Goal: Information Seeking & Learning: Learn about a topic

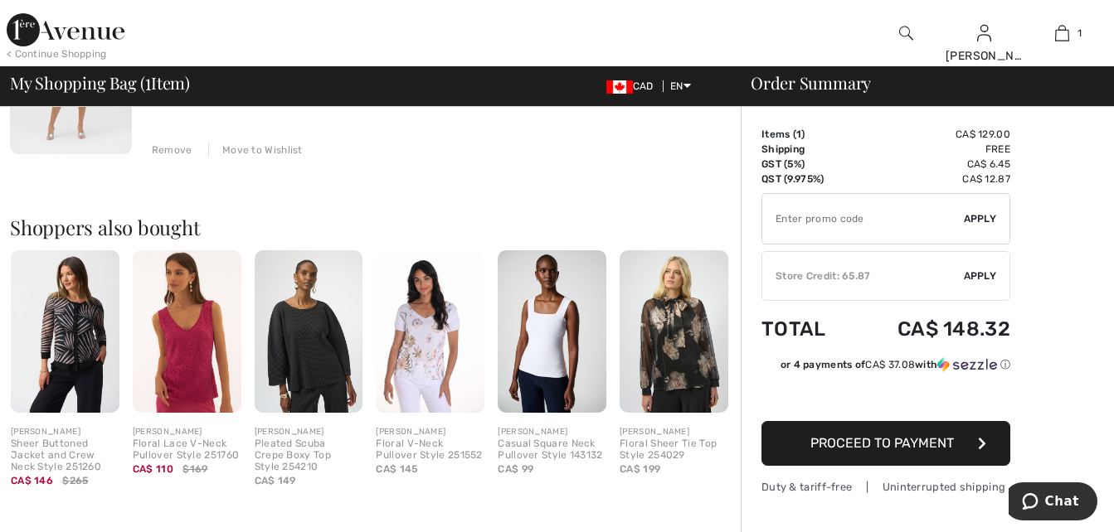
scroll to position [332, 0]
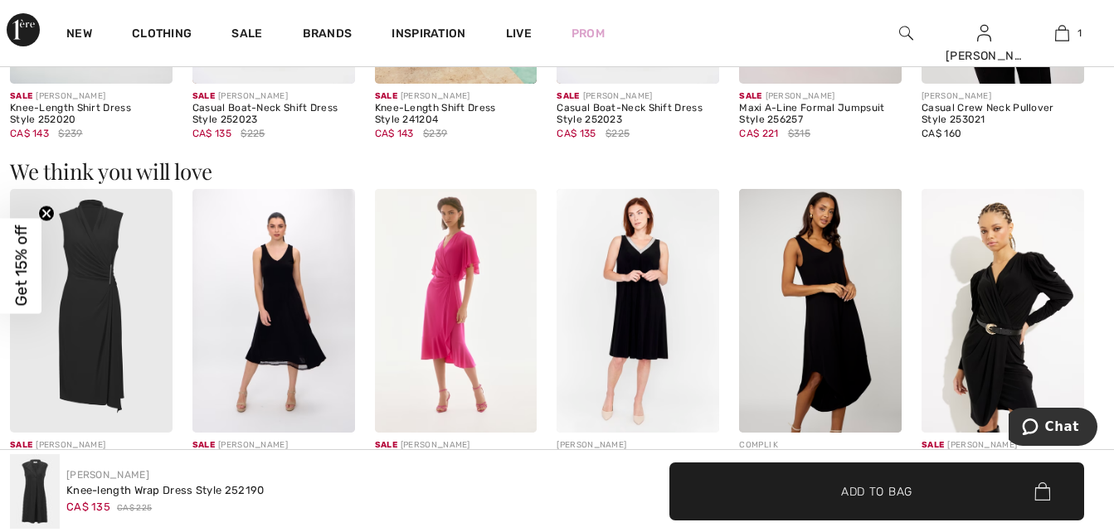
scroll to position [1306, 0]
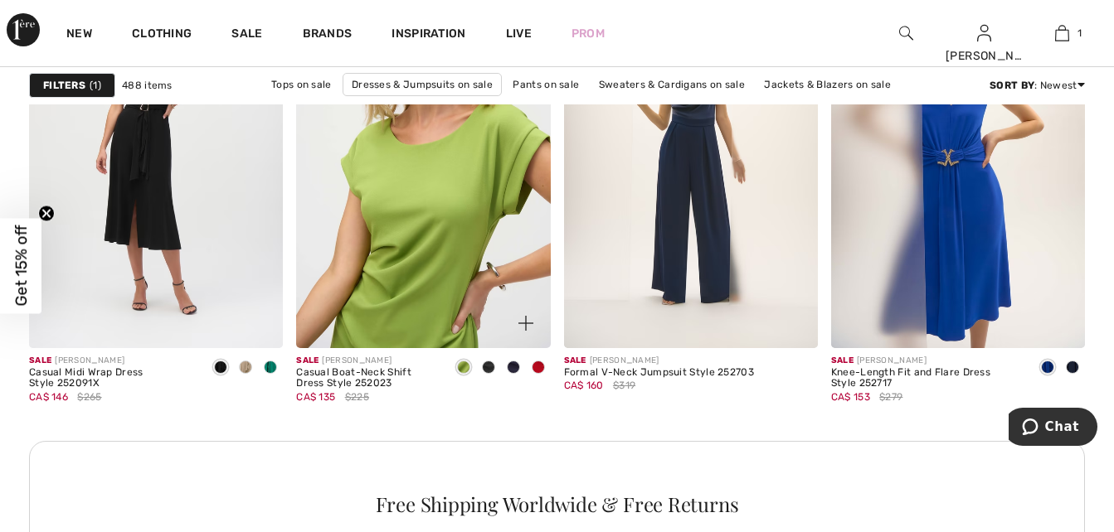
scroll to position [1742, 0]
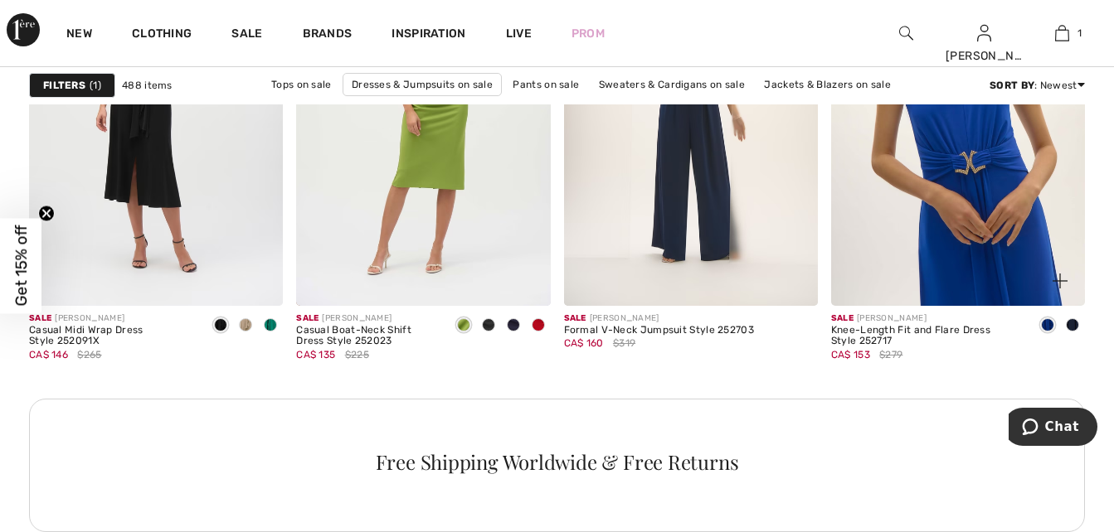
click at [923, 294] on img at bounding box center [958, 115] width 254 height 381
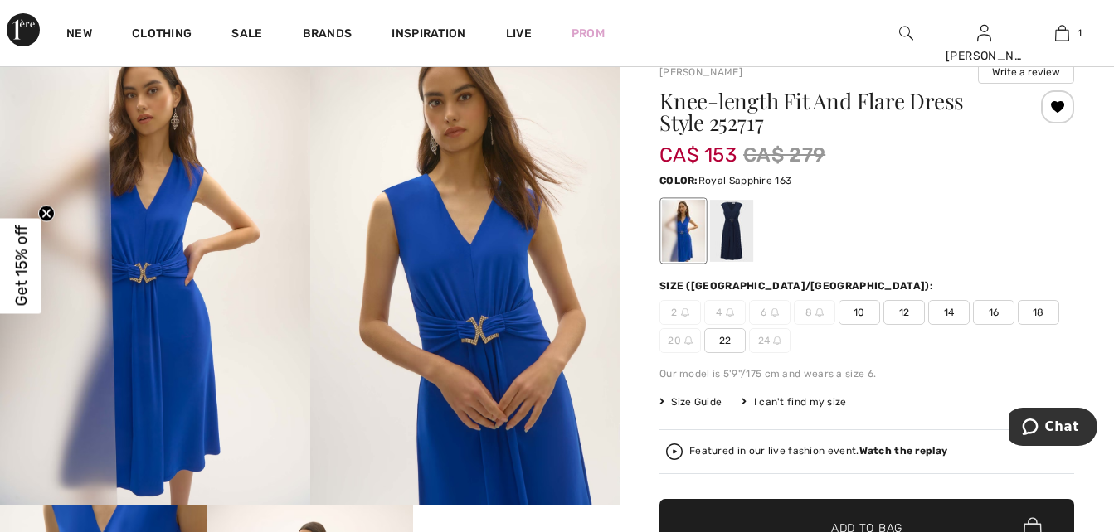
scroll to position [62, 0]
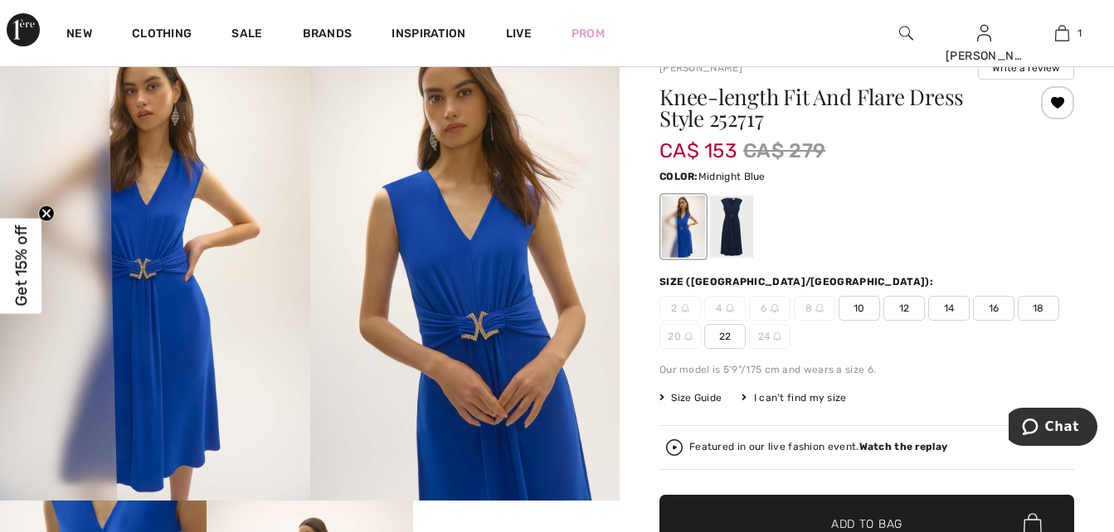
click at [730, 242] on div at bounding box center [731, 227] width 43 height 62
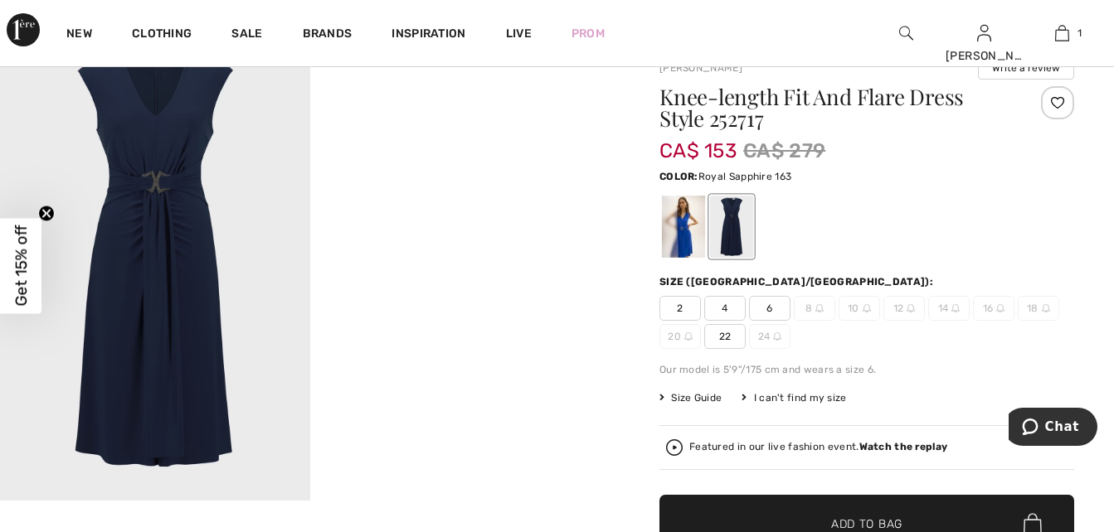
click at [683, 229] on div at bounding box center [683, 227] width 43 height 62
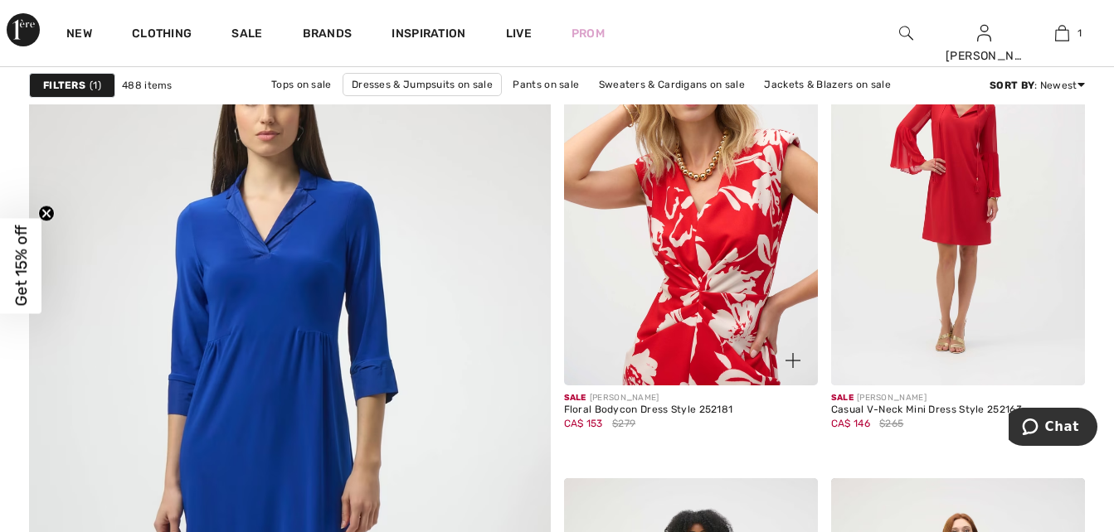
scroll to position [3919, 0]
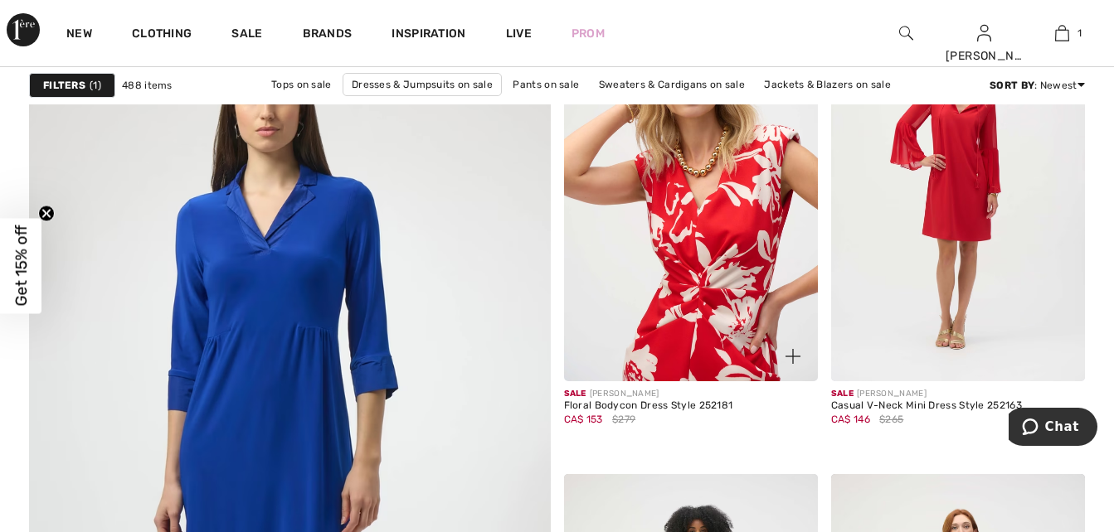
click at [688, 314] on img at bounding box center [691, 191] width 254 height 381
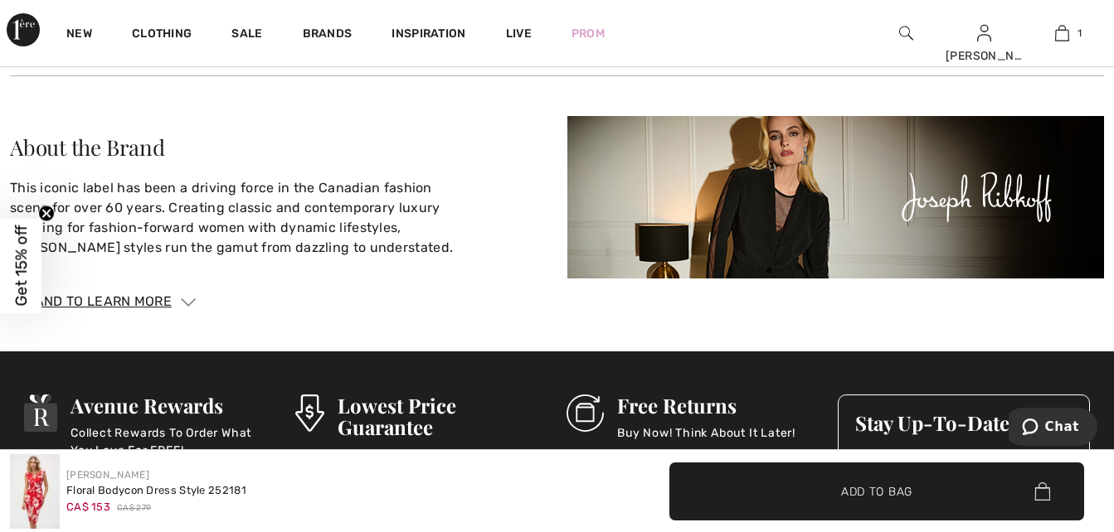
scroll to position [2799, 0]
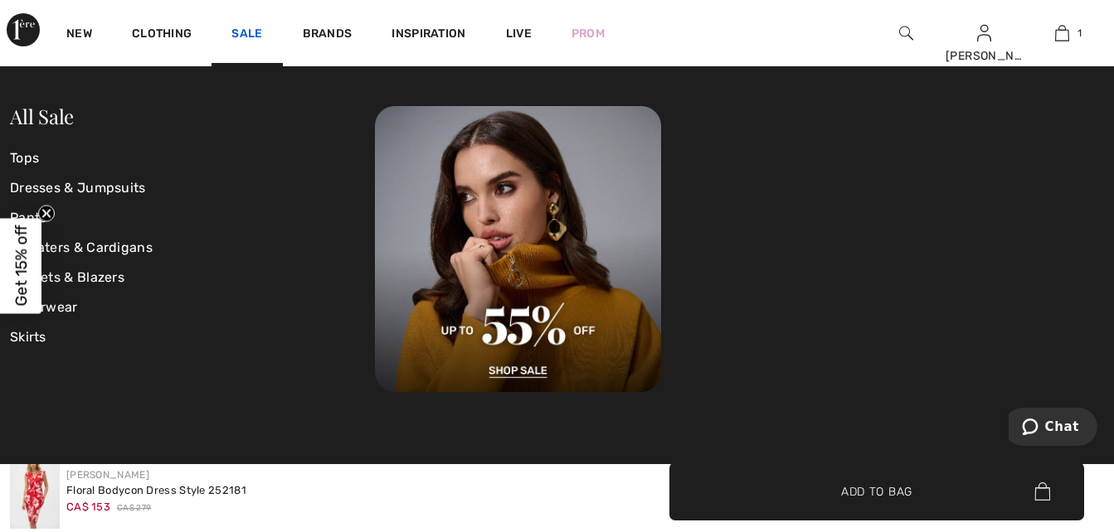
click at [252, 36] on link "Sale" at bounding box center [246, 35] width 31 height 17
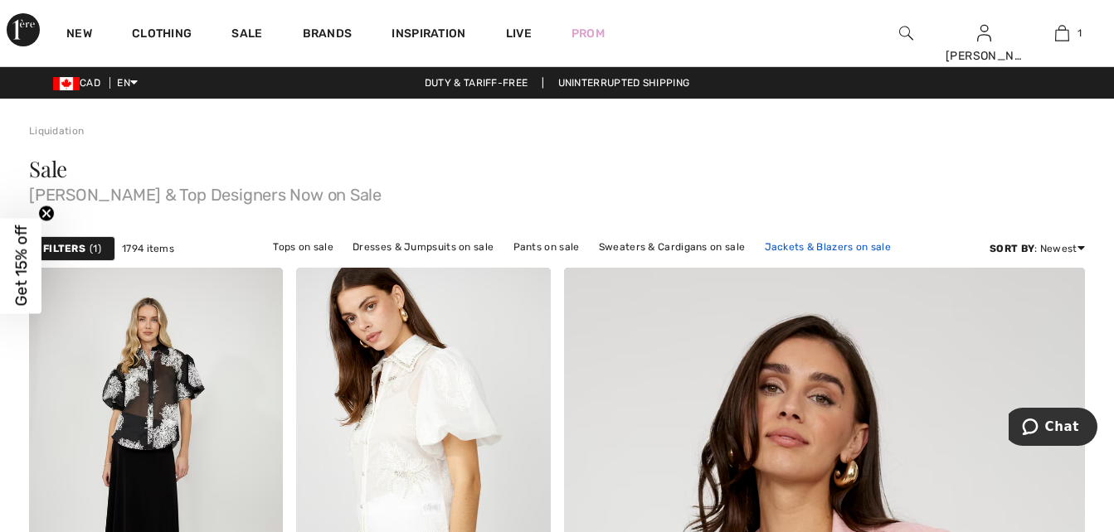
click at [780, 242] on link "Jackets & Blazers on sale" at bounding box center [827, 247] width 143 height 22
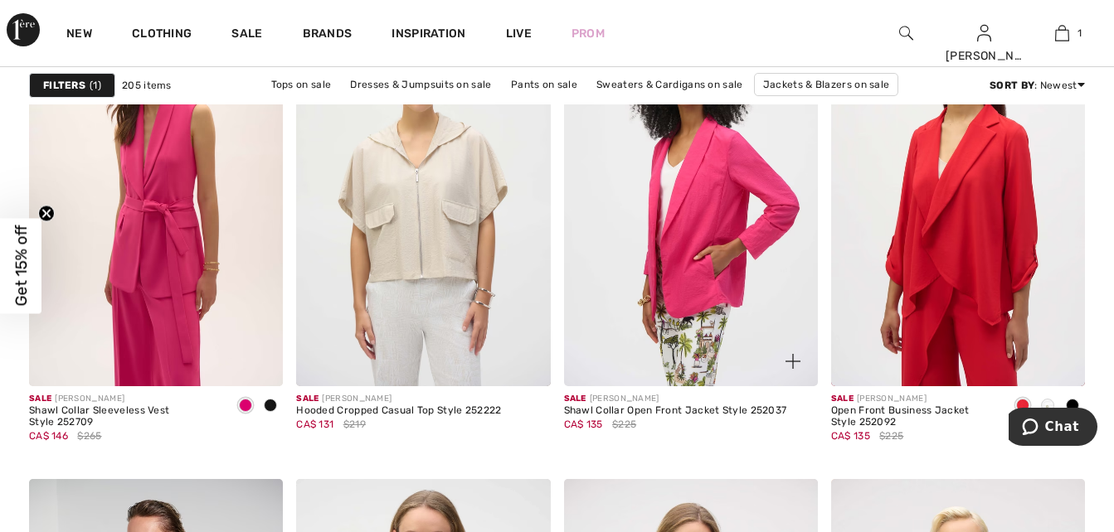
scroll to position [1203, 0]
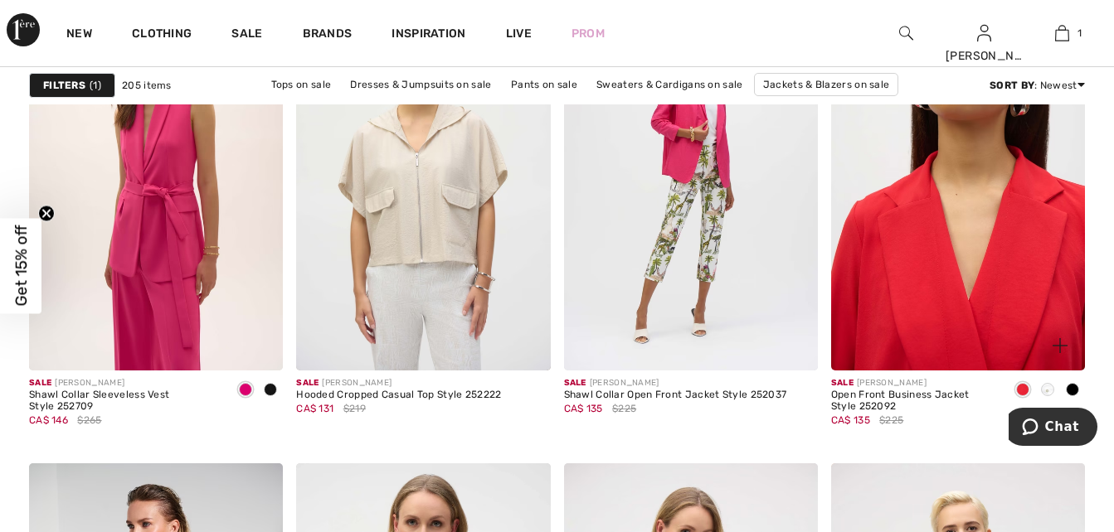
click at [906, 251] on img at bounding box center [958, 180] width 254 height 381
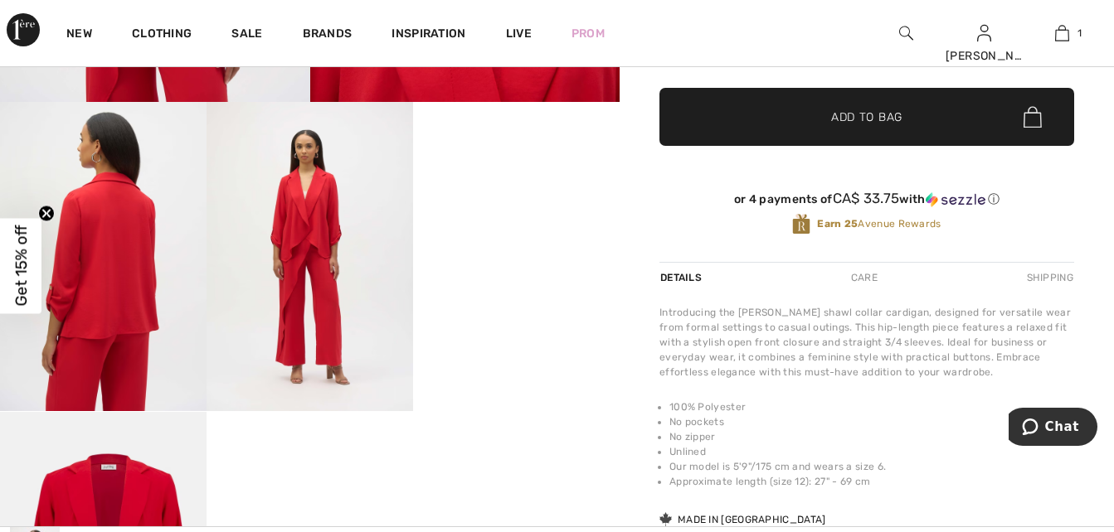
scroll to position [456, 0]
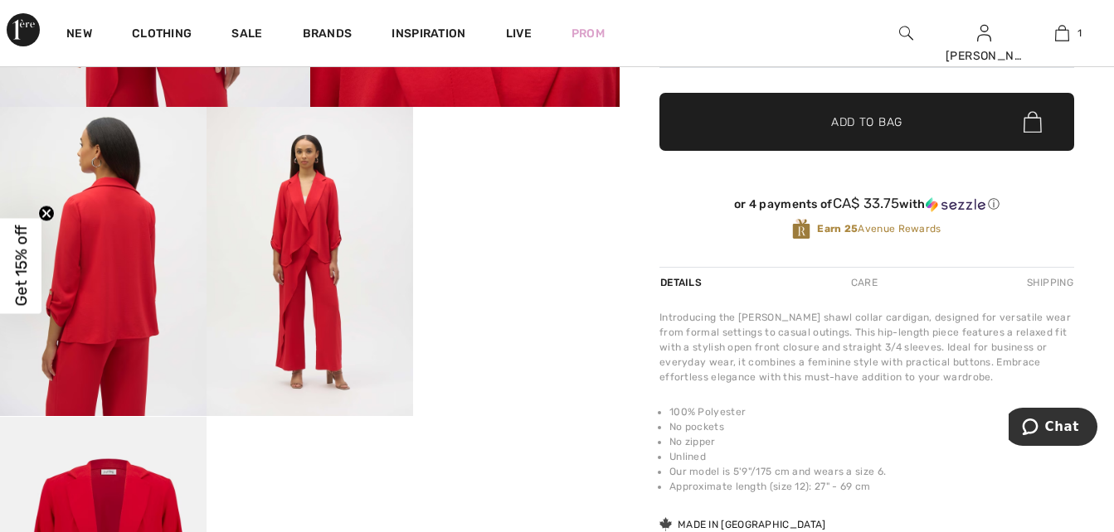
click at [523, 211] on video "Your browser does not support the video tag." at bounding box center [516, 159] width 207 height 104
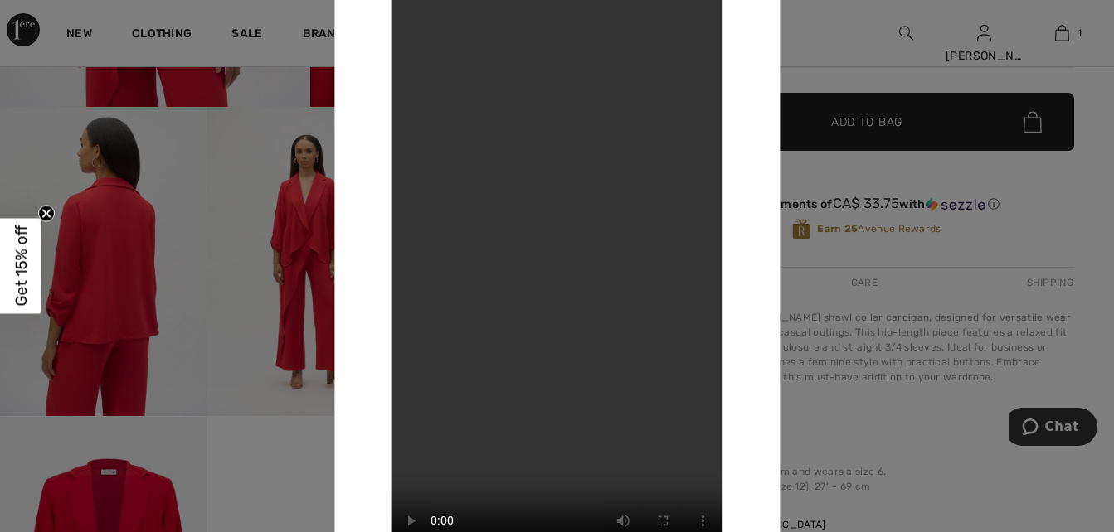
click at [879, 433] on div at bounding box center [557, 266] width 1114 height 532
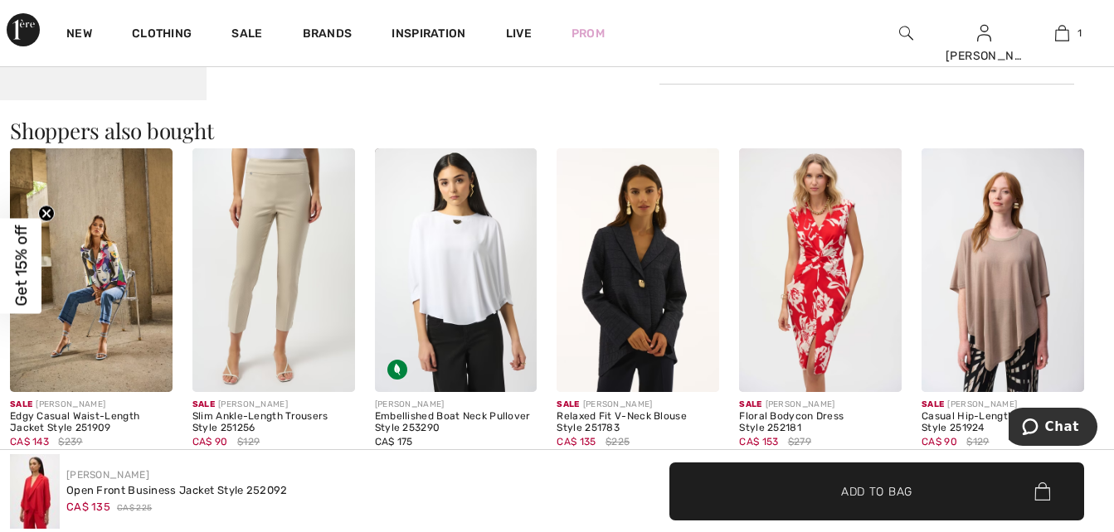
scroll to position [1078, 0]
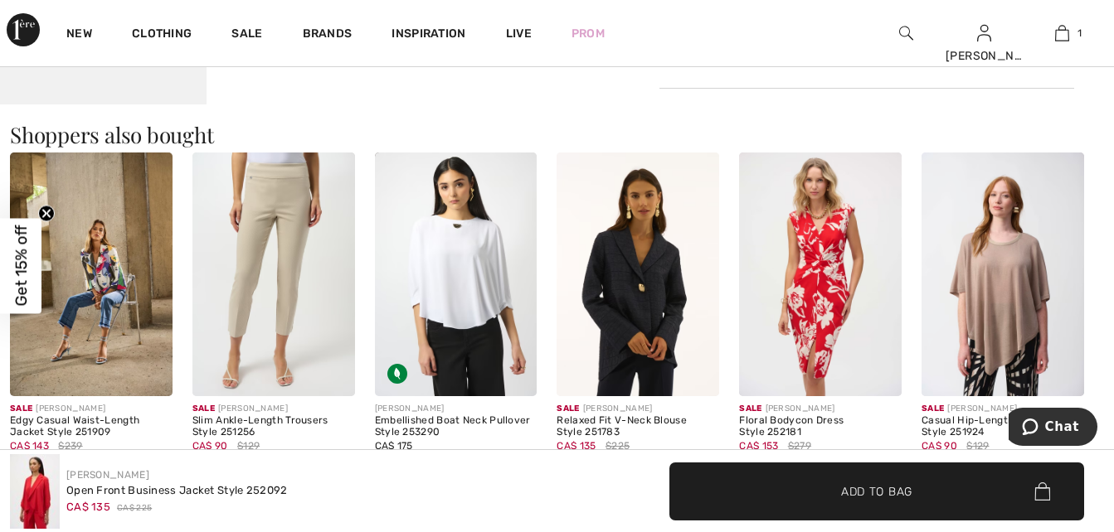
click at [641, 298] on img at bounding box center [638, 275] width 163 height 244
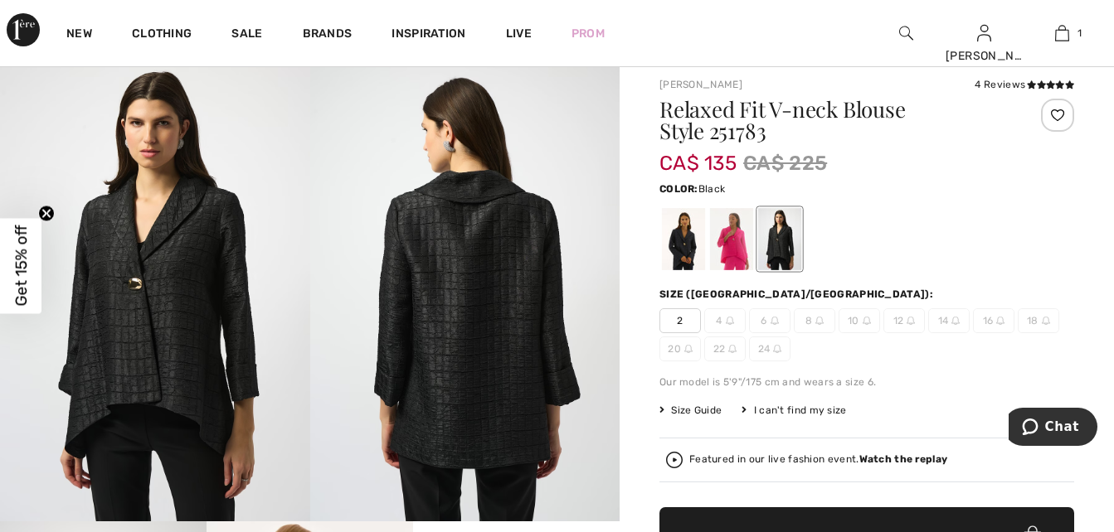
scroll to position [62, 0]
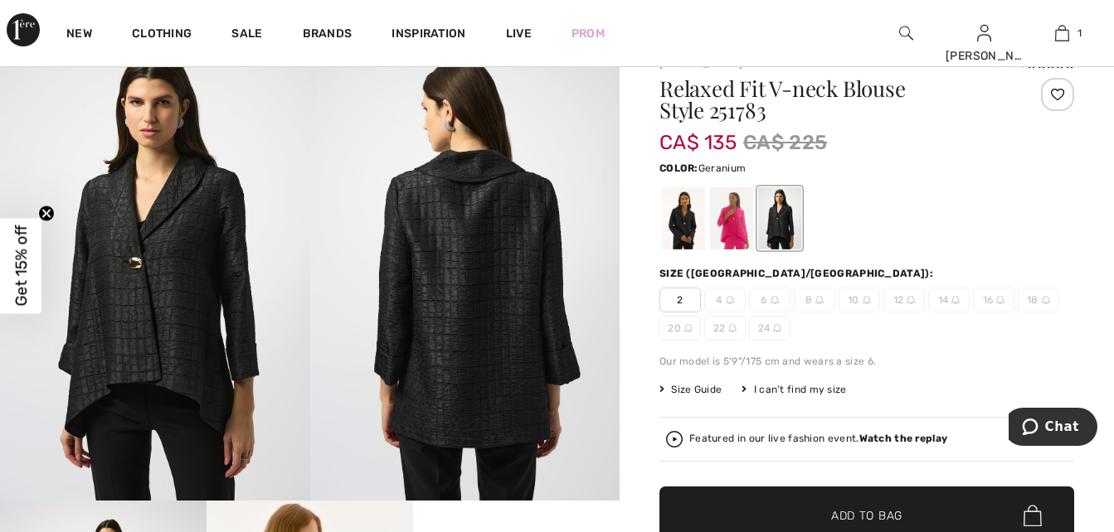
click at [733, 231] on div at bounding box center [731, 218] width 43 height 62
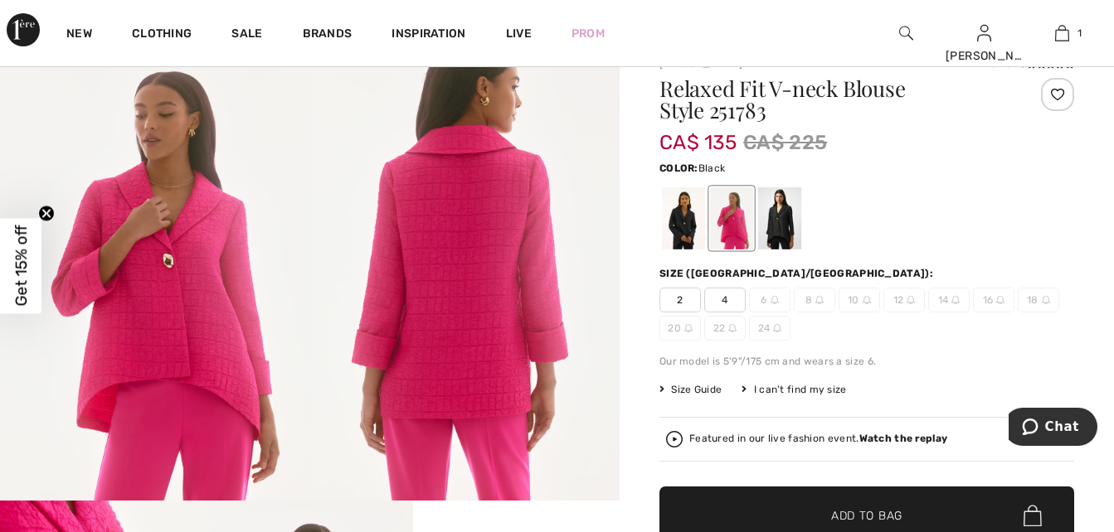
click at [779, 224] on div at bounding box center [779, 218] width 43 height 62
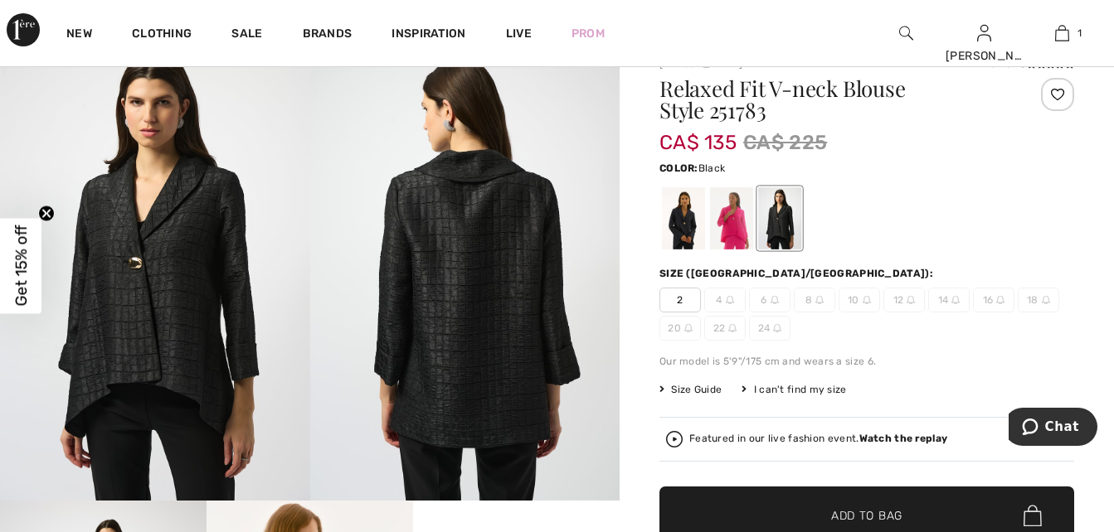
click at [779, 224] on div at bounding box center [779, 218] width 43 height 62
click at [680, 228] on div at bounding box center [683, 218] width 43 height 62
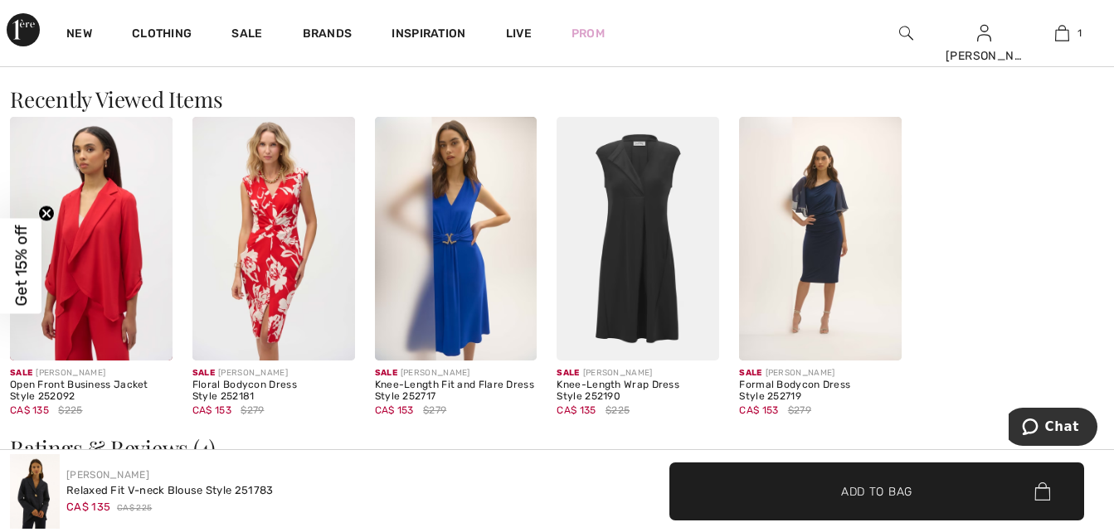
scroll to position [1804, 0]
click at [79, 245] on img at bounding box center [91, 240] width 163 height 244
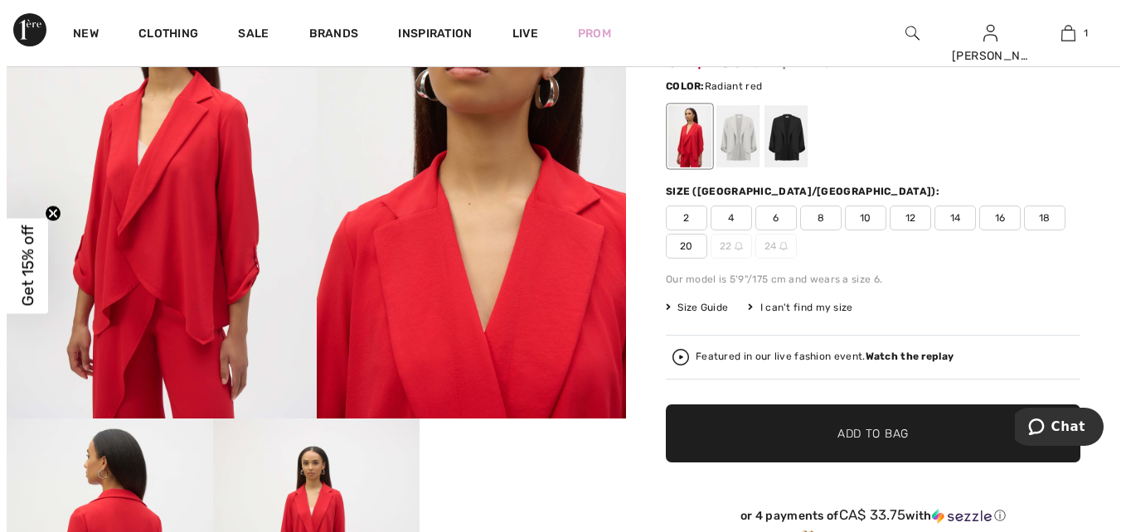
scroll to position [83, 0]
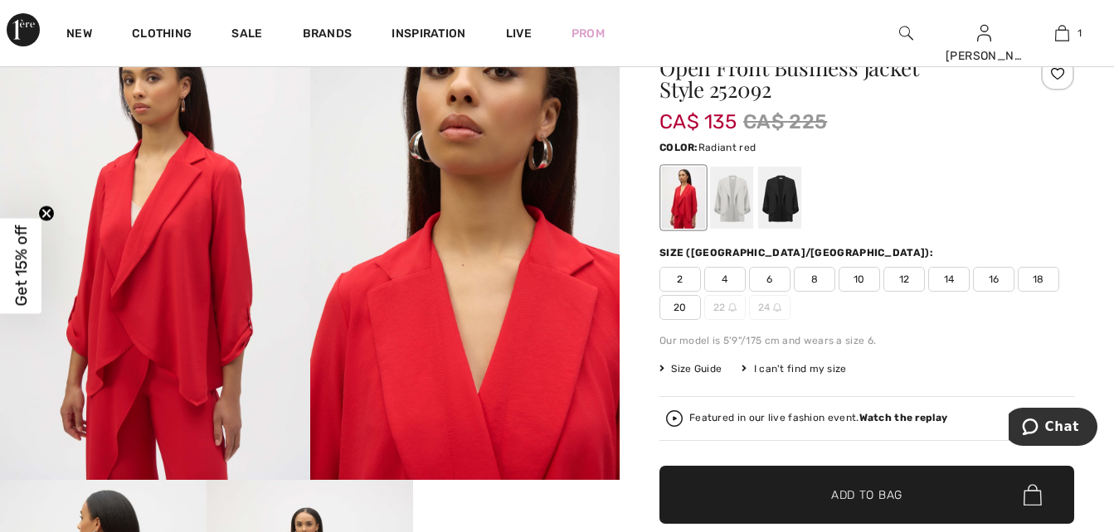
click at [221, 274] on img at bounding box center [155, 248] width 310 height 464
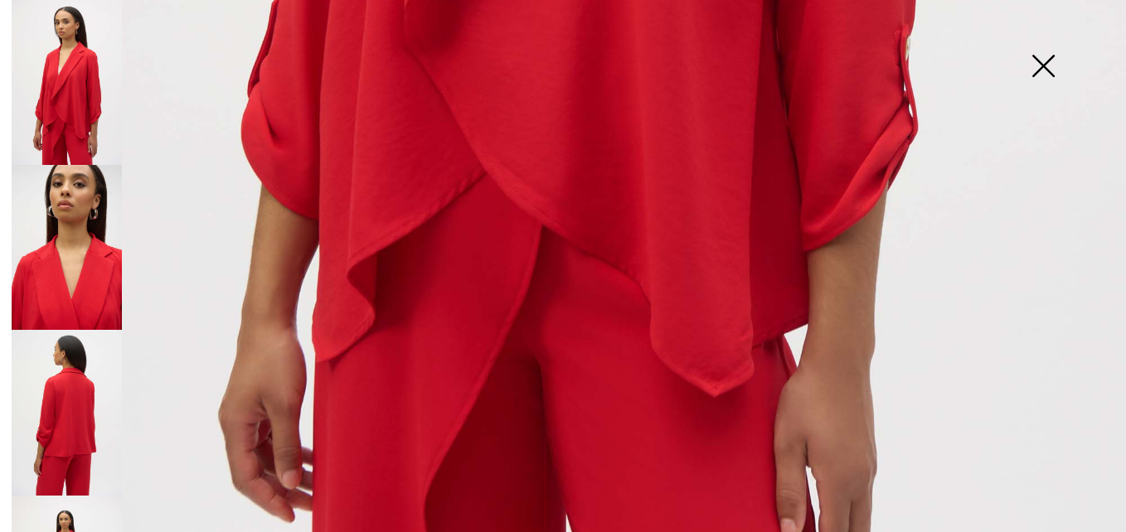
scroll to position [1037, 0]
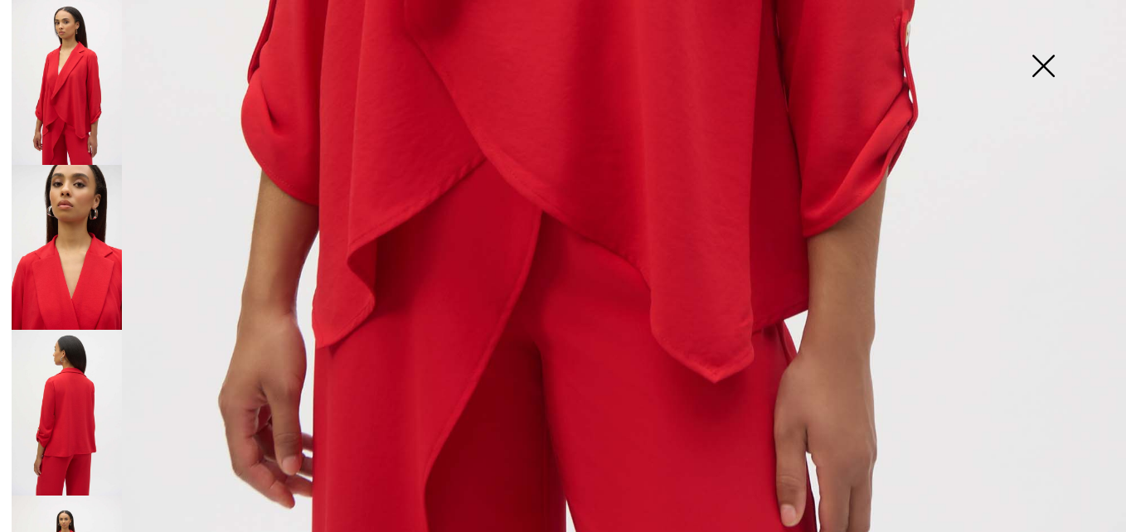
click at [55, 414] on img at bounding box center [67, 412] width 110 height 165
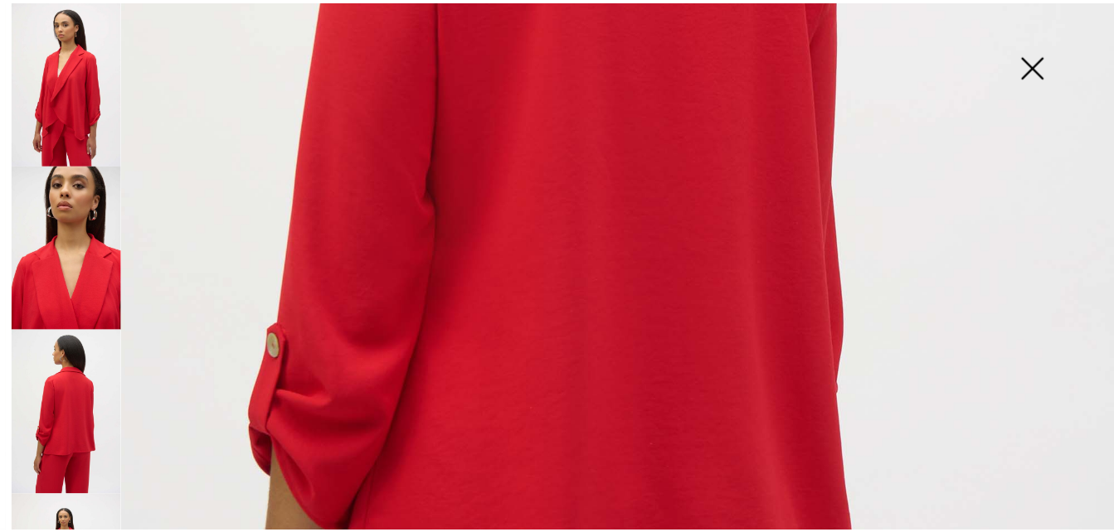
scroll to position [664, 0]
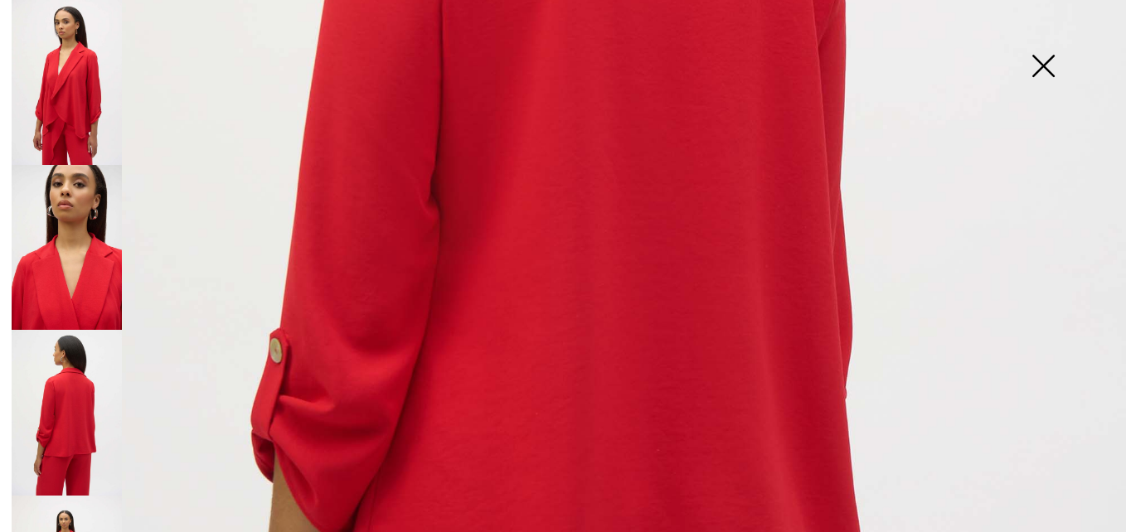
click at [1044, 64] on img at bounding box center [1043, 67] width 83 height 85
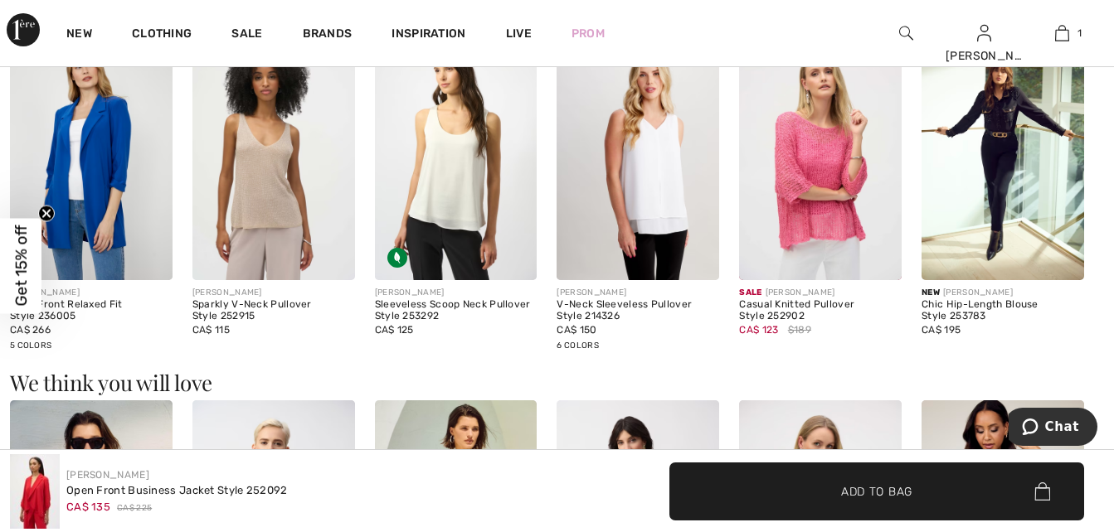
scroll to position [1182, 0]
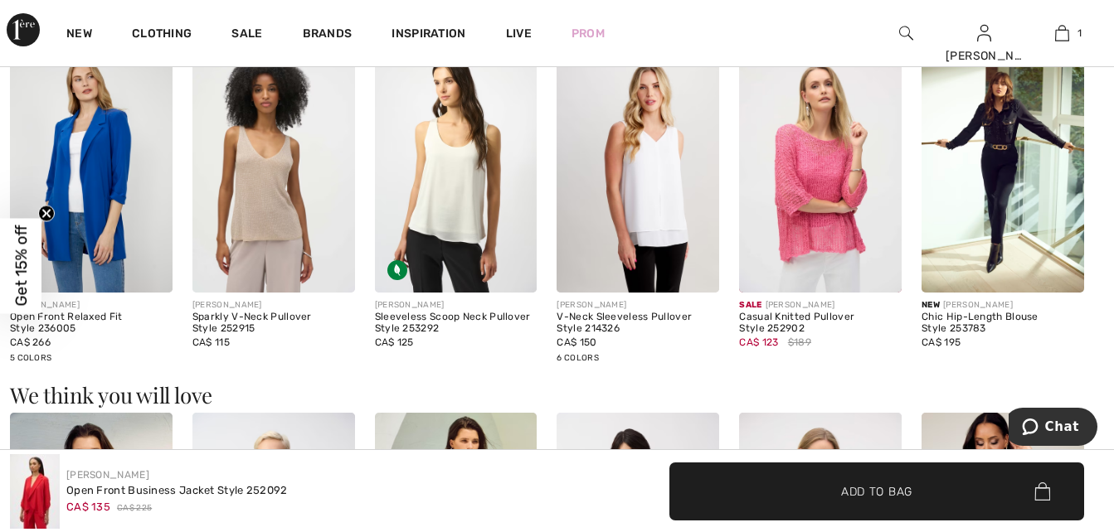
click at [105, 161] on img at bounding box center [91, 171] width 163 height 244
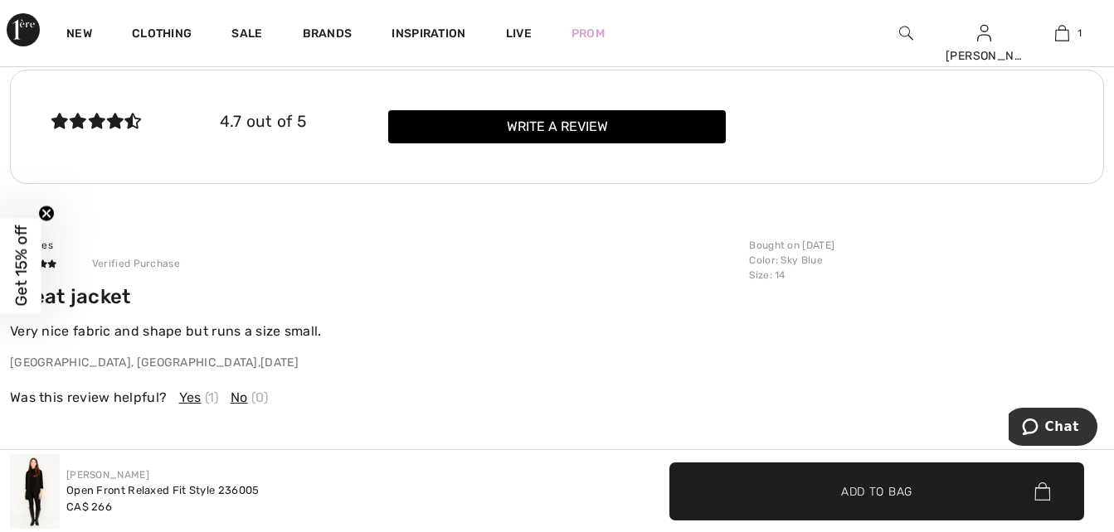
scroll to position [2699, 0]
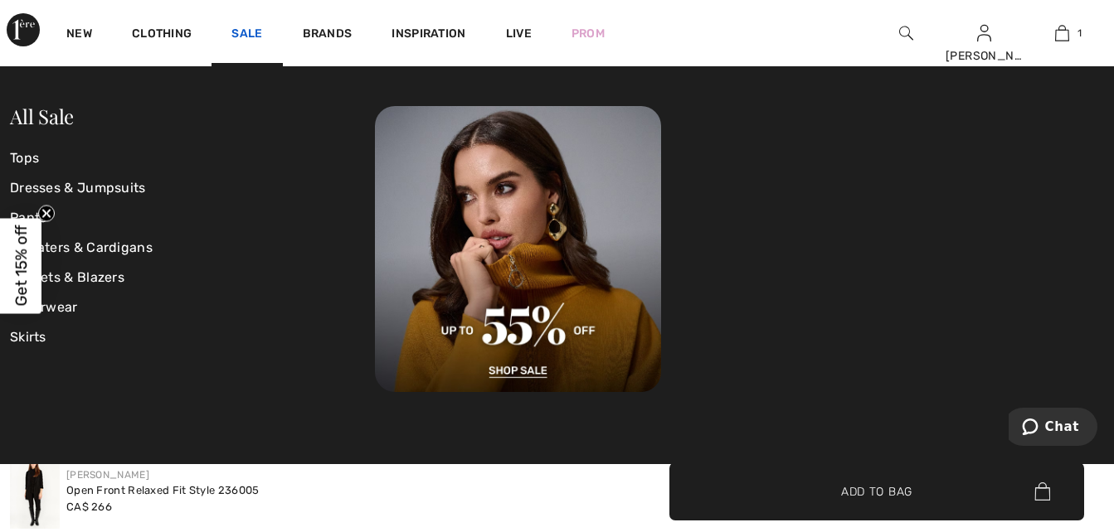
click at [246, 32] on link "Sale" at bounding box center [246, 35] width 31 height 17
click at [135, 248] on link "Sweaters & Cardigans" at bounding box center [192, 248] width 365 height 30
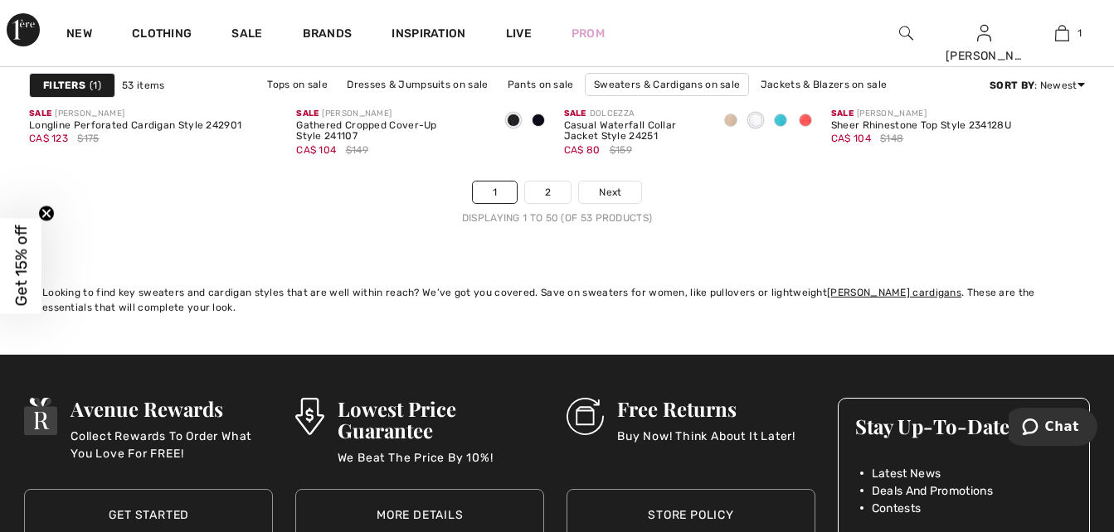
scroll to position [7174, 0]
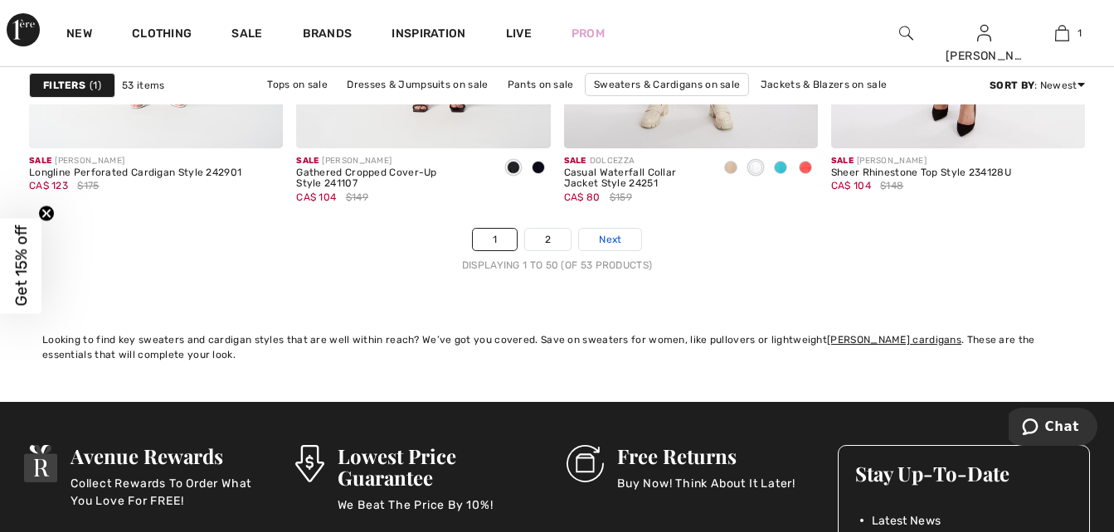
click at [616, 243] on span "Next" at bounding box center [610, 239] width 22 height 15
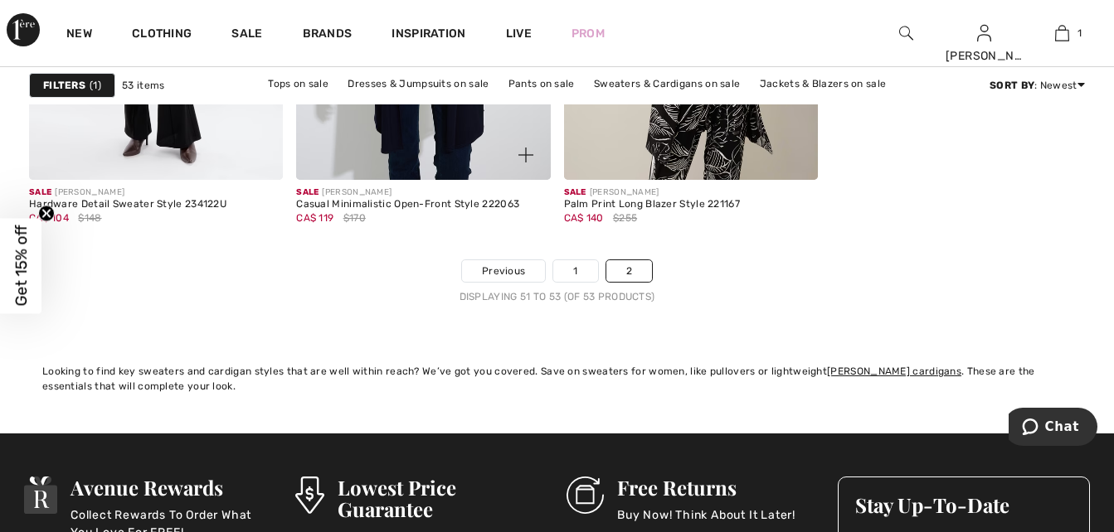
scroll to position [394, 0]
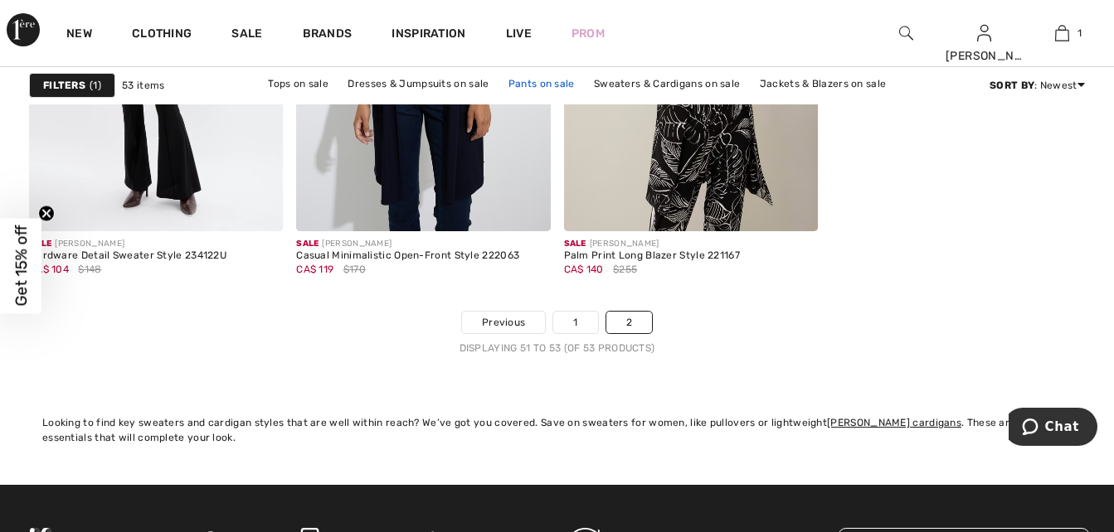
click at [539, 85] on link "Pants on sale" at bounding box center [541, 84] width 83 height 22
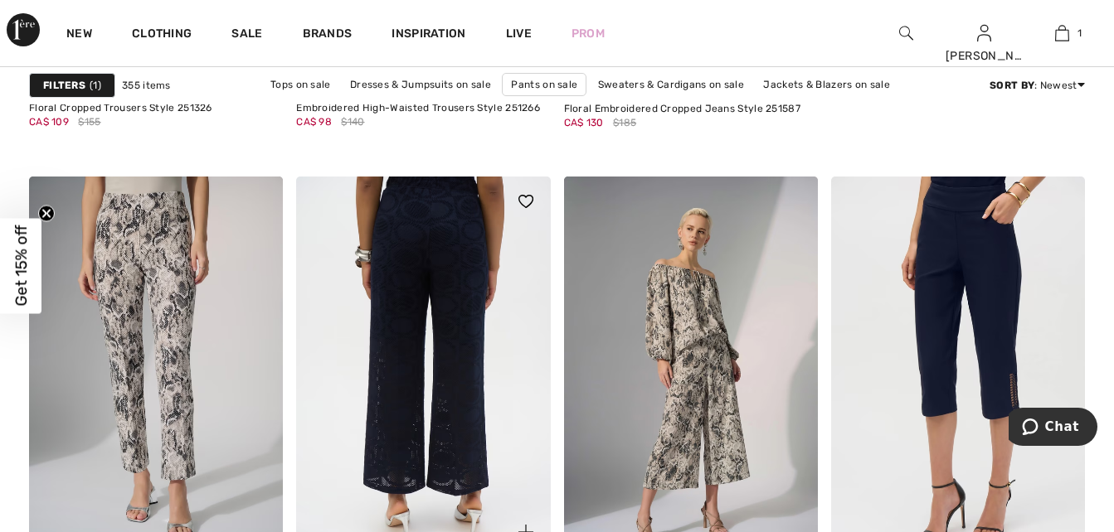
scroll to position [995, 0]
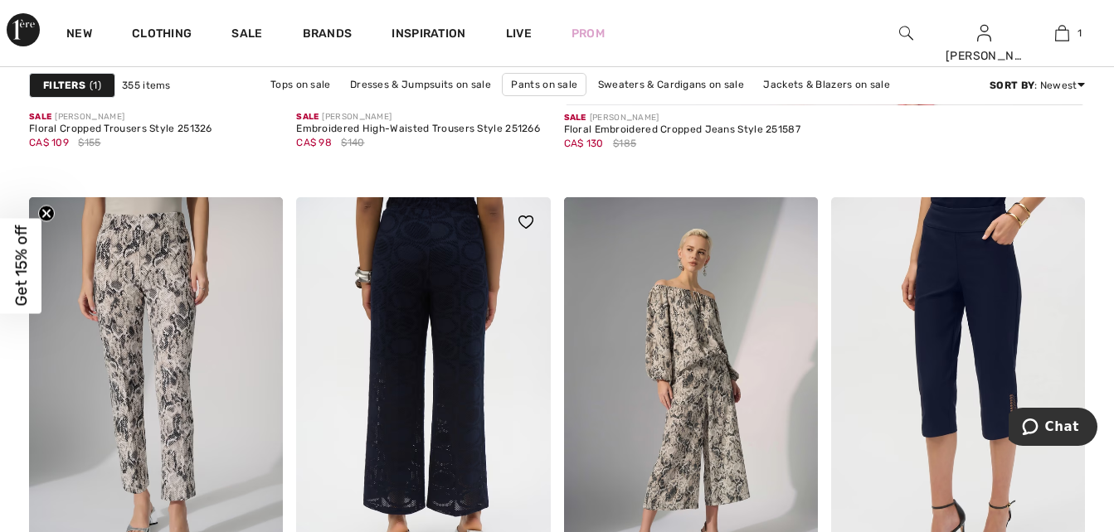
click at [465, 289] on img at bounding box center [423, 387] width 254 height 381
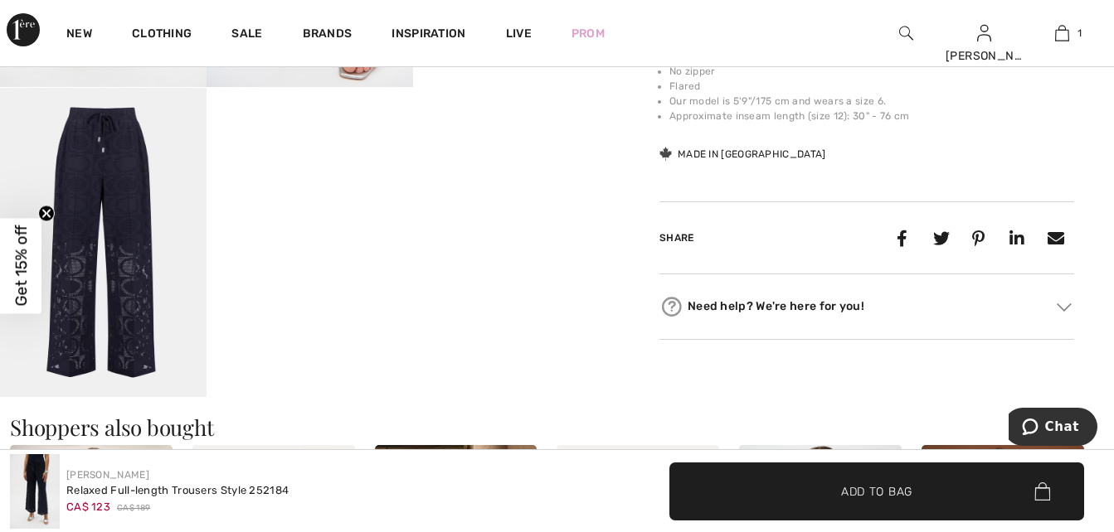
scroll to position [788, 0]
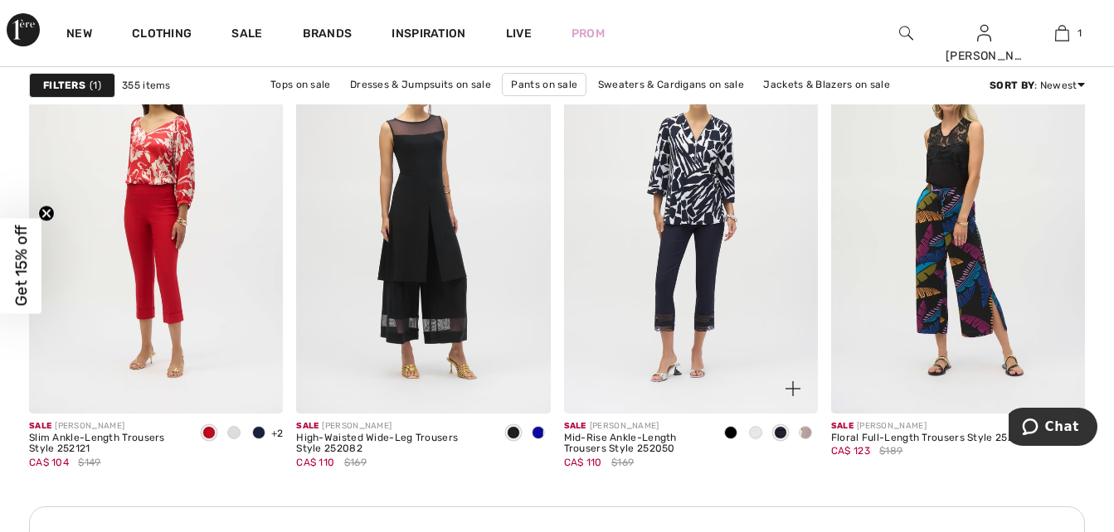
scroll to position [1638, 0]
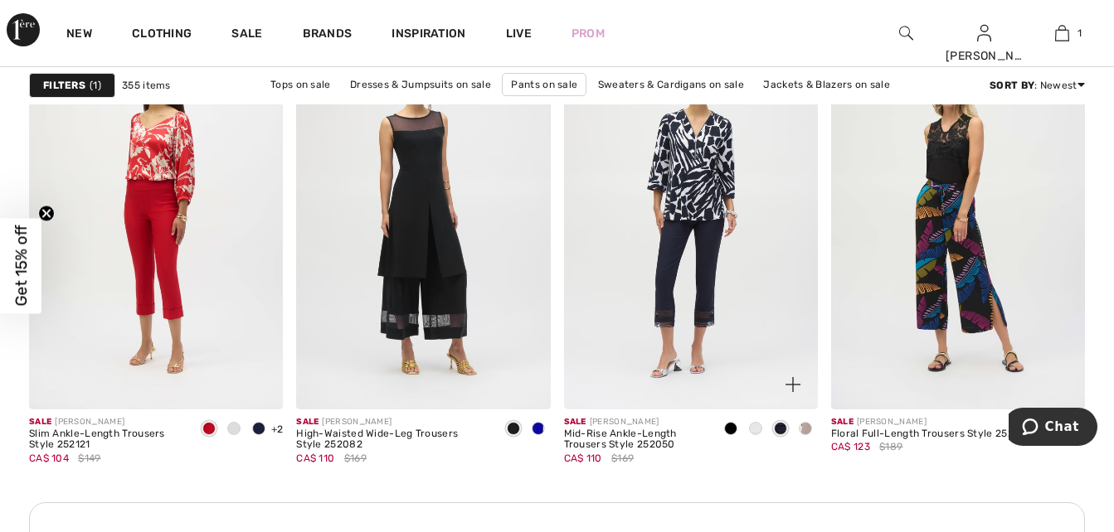
click at [696, 268] on img at bounding box center [691, 218] width 254 height 381
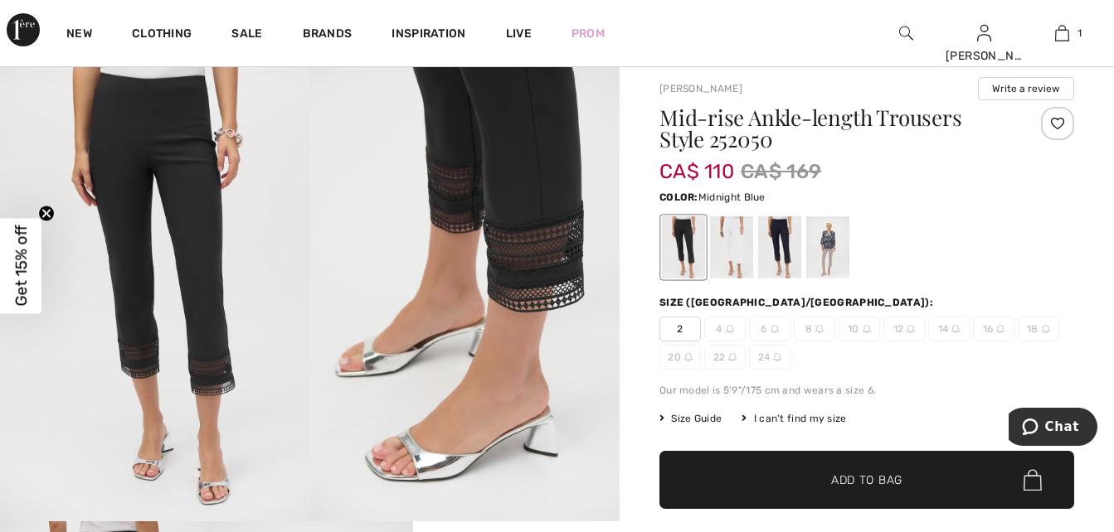
click at [782, 252] on div at bounding box center [779, 247] width 43 height 62
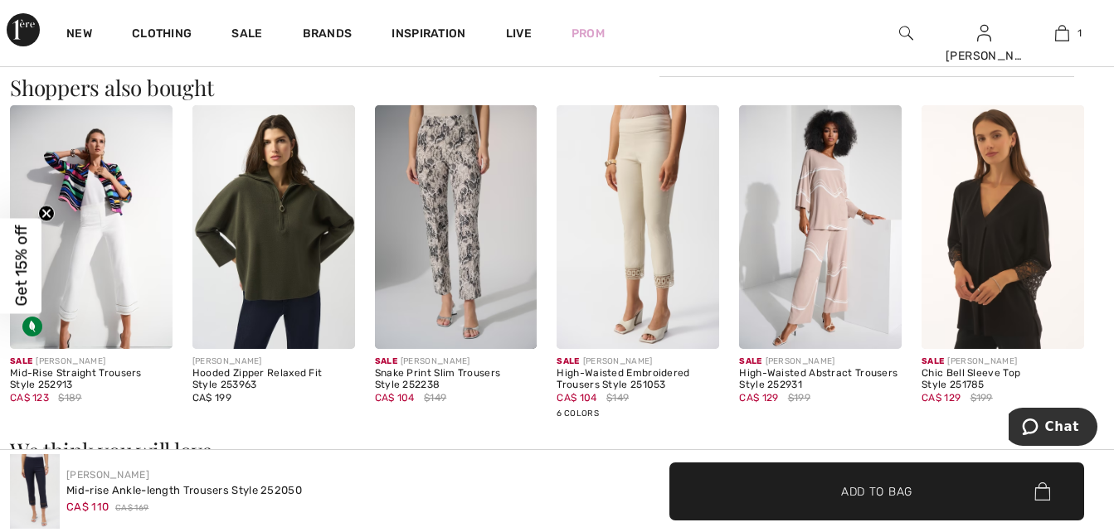
scroll to position [1493, 0]
